Goal: Transaction & Acquisition: Book appointment/travel/reservation

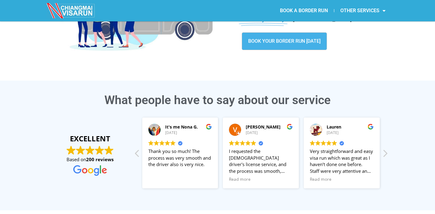
scroll to position [100, 0]
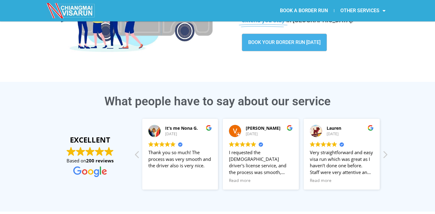
click at [281, 46] on link "BOOK YOUR BORDER RUN TODAY" at bounding box center [284, 43] width 85 height 18
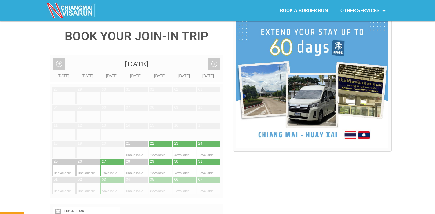
scroll to position [150, 0]
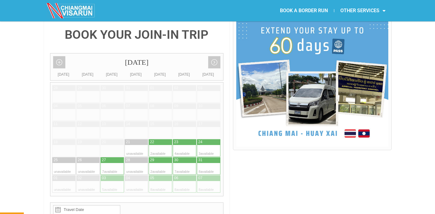
click at [116, 157] on div at bounding box center [118, 160] width 12 height 6
type input "27 August 2025"
radio input "true"
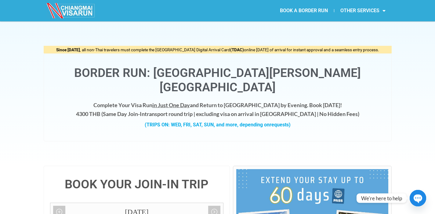
scroll to position [0, 0]
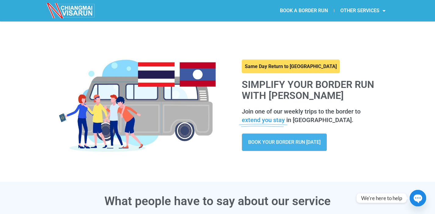
click at [308, 9] on link "BOOK A BORDER RUN" at bounding box center [304, 11] width 60 height 14
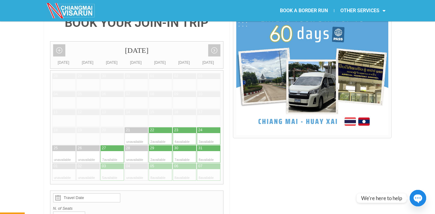
scroll to position [160, 0]
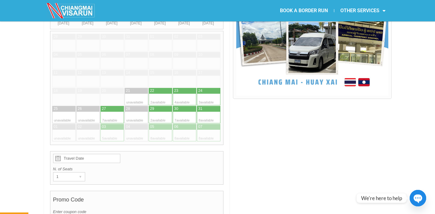
scroll to position [204, 0]
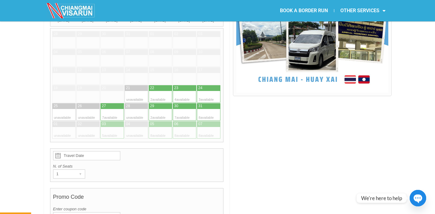
click at [112, 103] on div at bounding box center [107, 106] width 12 height 6
type input "27 August 2025"
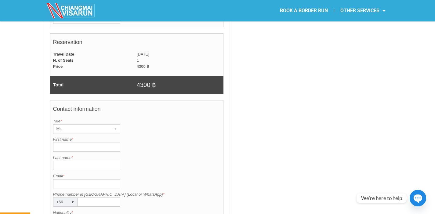
scroll to position [200, 0]
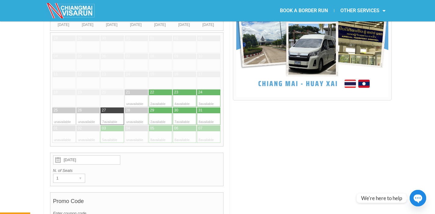
click at [105, 113] on div at bounding box center [107, 119] width 12 height 12
radio input "true"
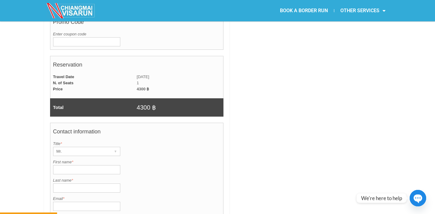
scroll to position [417, 0]
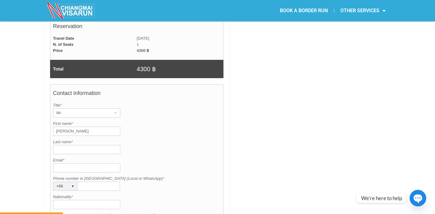
type input "Luis Alonso"
type input "Centurion Rabanal"
type input "luis.acenturion@gmail.con"
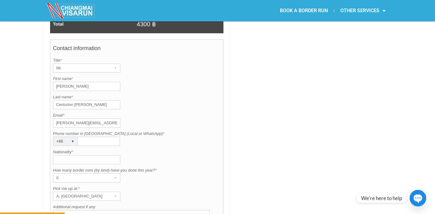
scroll to position [556, 0]
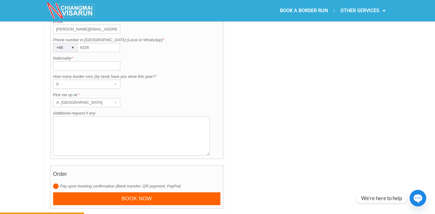
type input "63265"
type input "632657253"
click at [86, 61] on input "Nationality *" at bounding box center [86, 65] width 67 height 9
type input "[GEOGRAPHIC_DATA]"
click at [115, 98] on div "▾" at bounding box center [116, 102] width 9 height 9
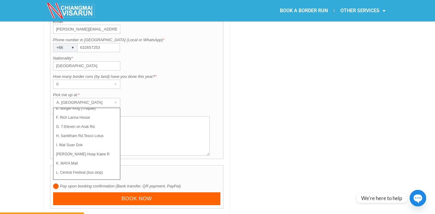
scroll to position [43, 0]
click at [88, 159] on li "K. MAYA Mall" at bounding box center [83, 163] width 61 height 9
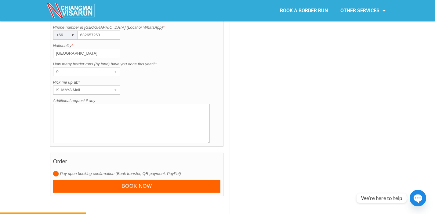
scroll to position [577, 0]
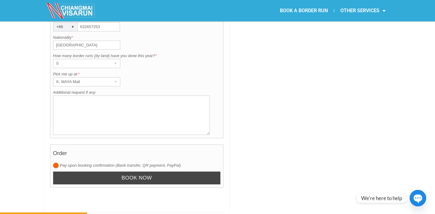
click at [144, 172] on input "Book now" at bounding box center [137, 178] width 168 height 13
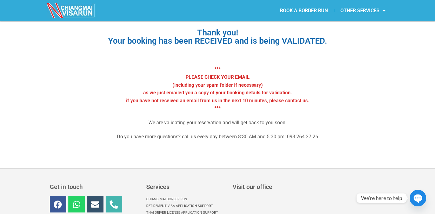
scroll to position [62, 0]
